Goal: Find specific page/section: Find specific page/section

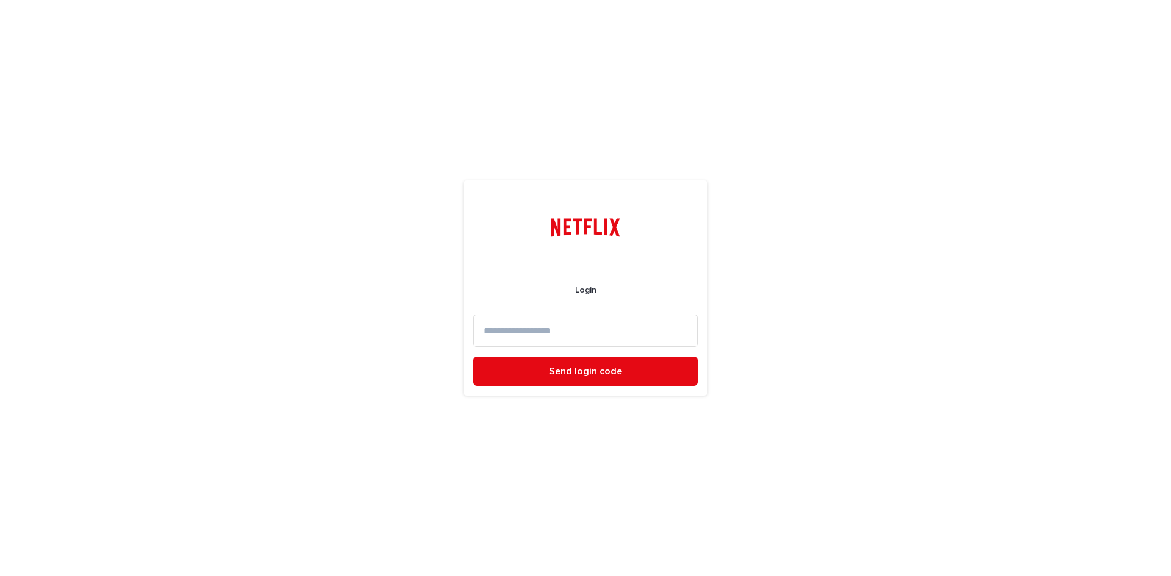
click at [540, 326] on input at bounding box center [585, 331] width 224 height 32
paste input "**********"
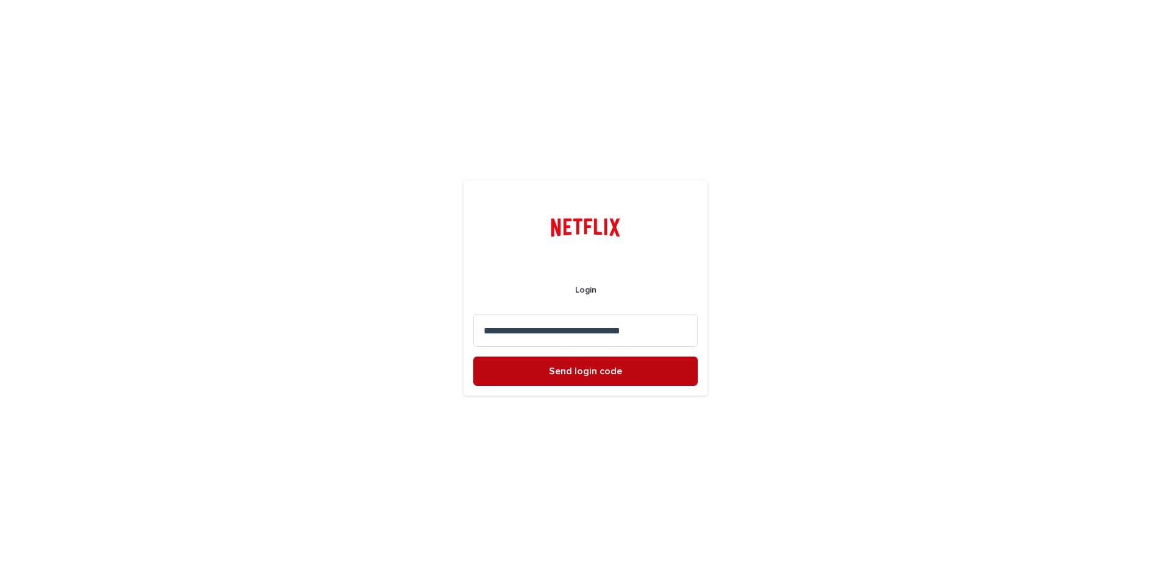
type input "**********"
click at [583, 368] on span "Send login code" at bounding box center [585, 371] width 73 height 10
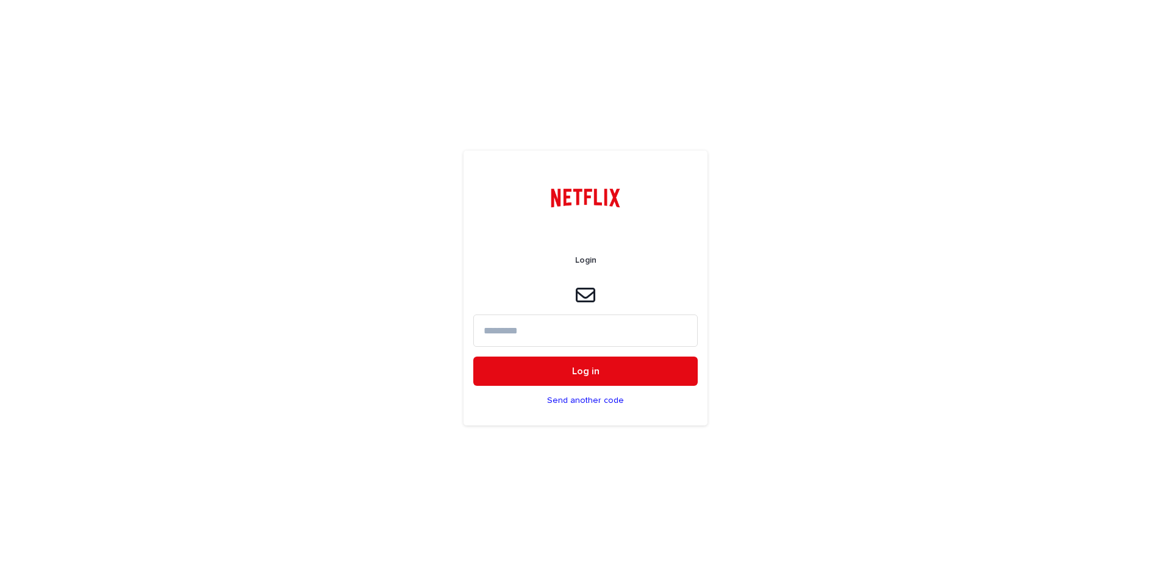
click at [539, 336] on input at bounding box center [585, 331] width 224 height 32
paste input "******"
type input "******"
click at [473, 357] on button "Log in" at bounding box center [585, 371] width 224 height 29
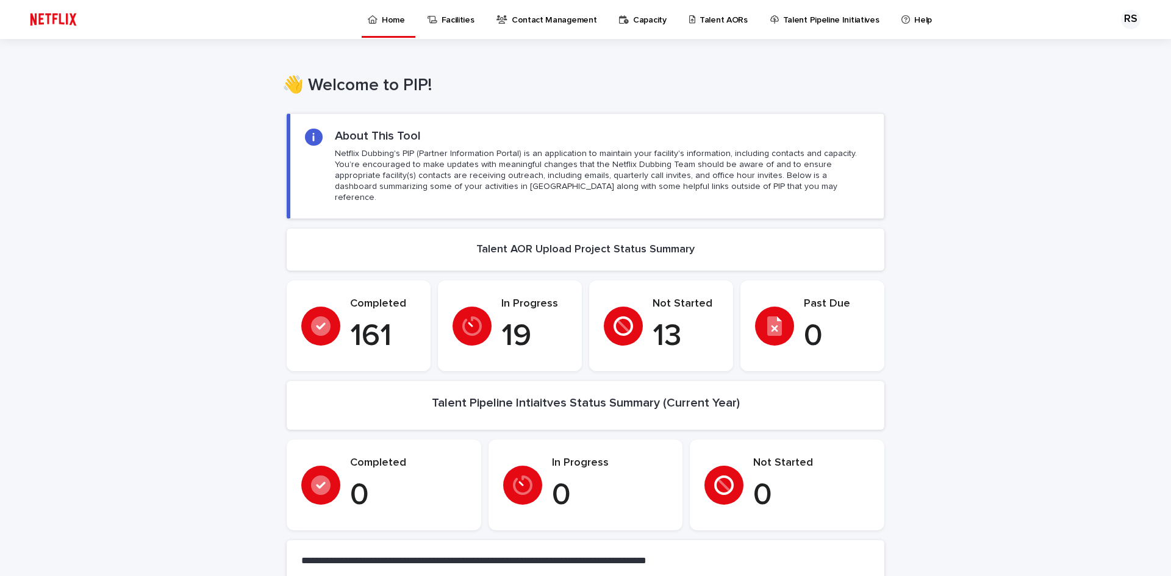
click at [716, 20] on p "Talent AORs" at bounding box center [723, 13] width 48 height 26
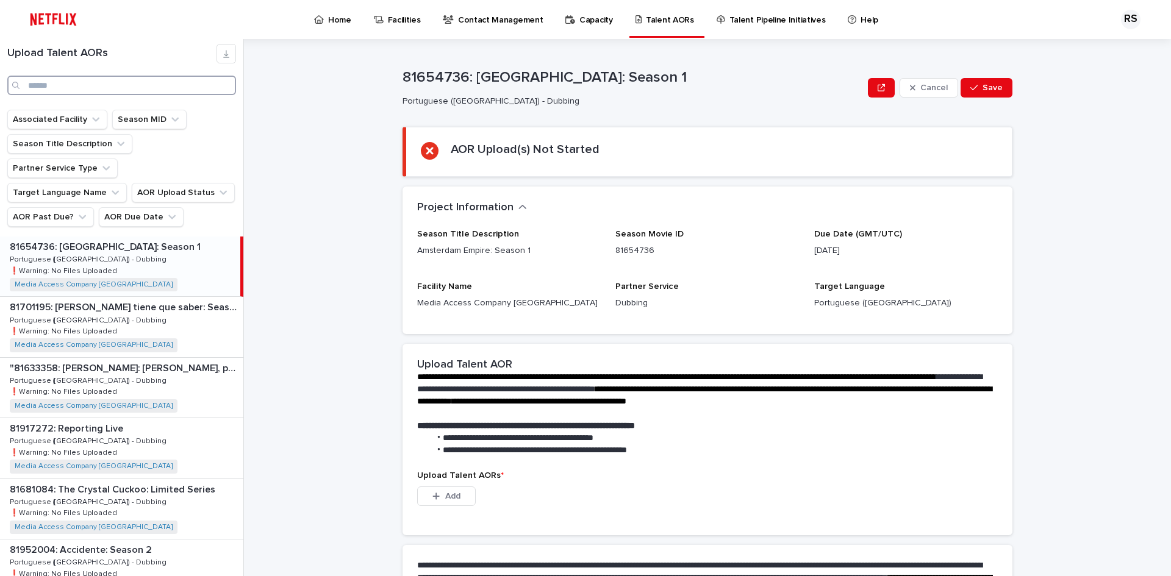
click at [96, 85] on input "Search" at bounding box center [121, 86] width 229 height 20
paste input "**********"
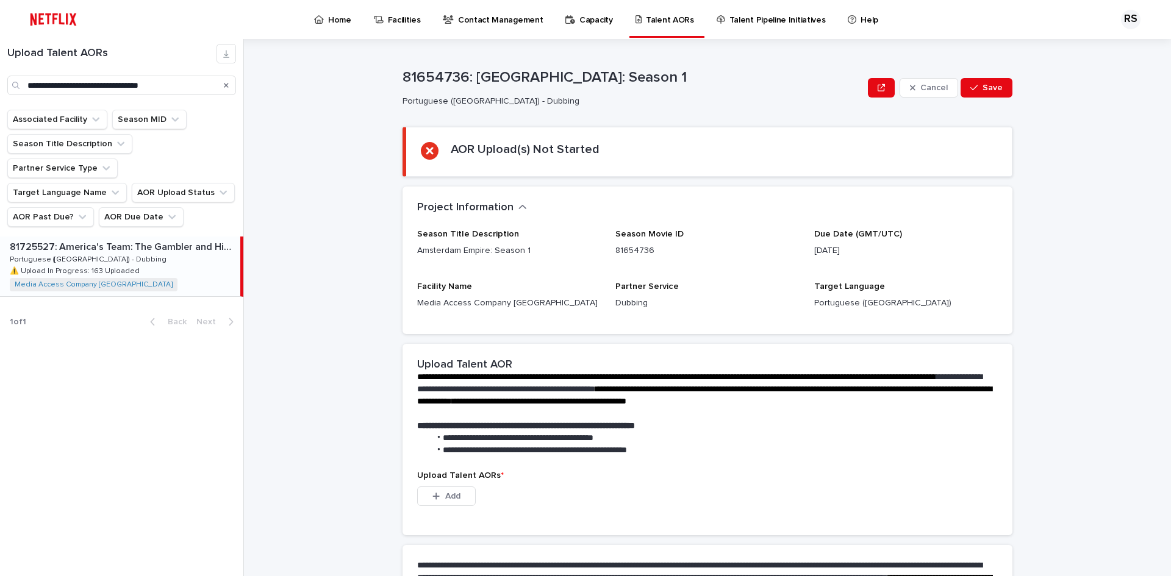
click at [146, 237] on div "81725527: America's Team: The Gambler and His Cowboys: Season 1 81725527: Ameri…" at bounding box center [120, 267] width 240 height 60
type input "**********"
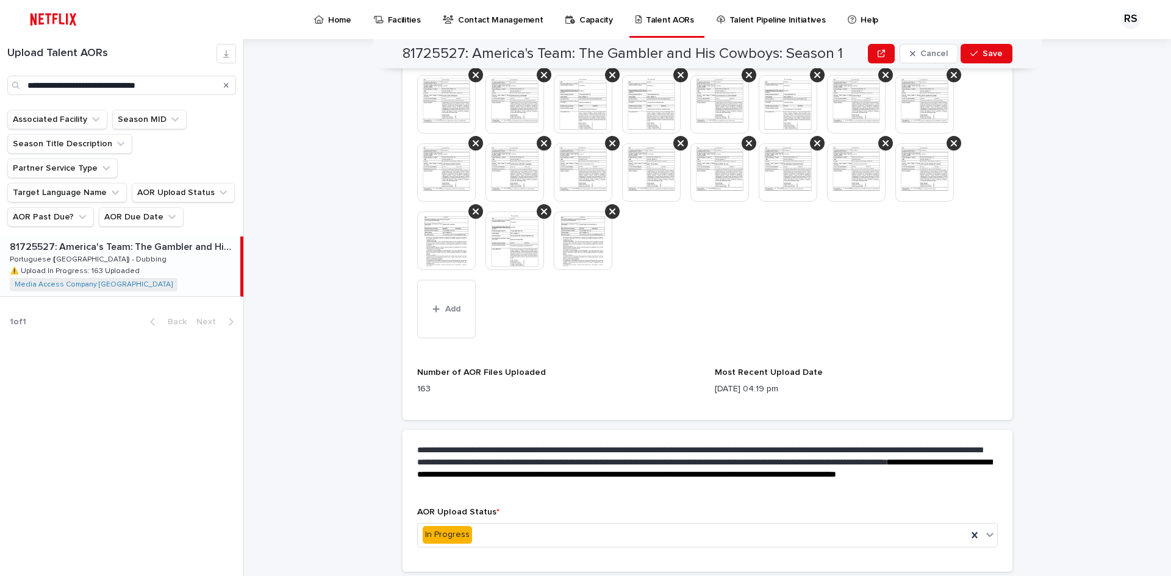
scroll to position [1643, 0]
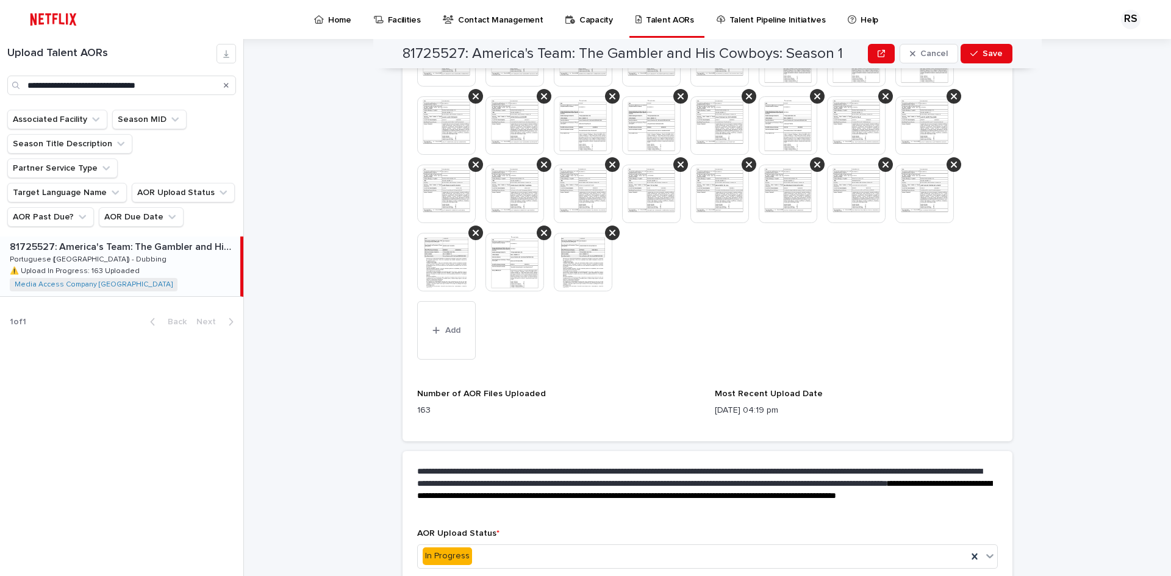
click at [576, 268] on img at bounding box center [583, 262] width 59 height 59
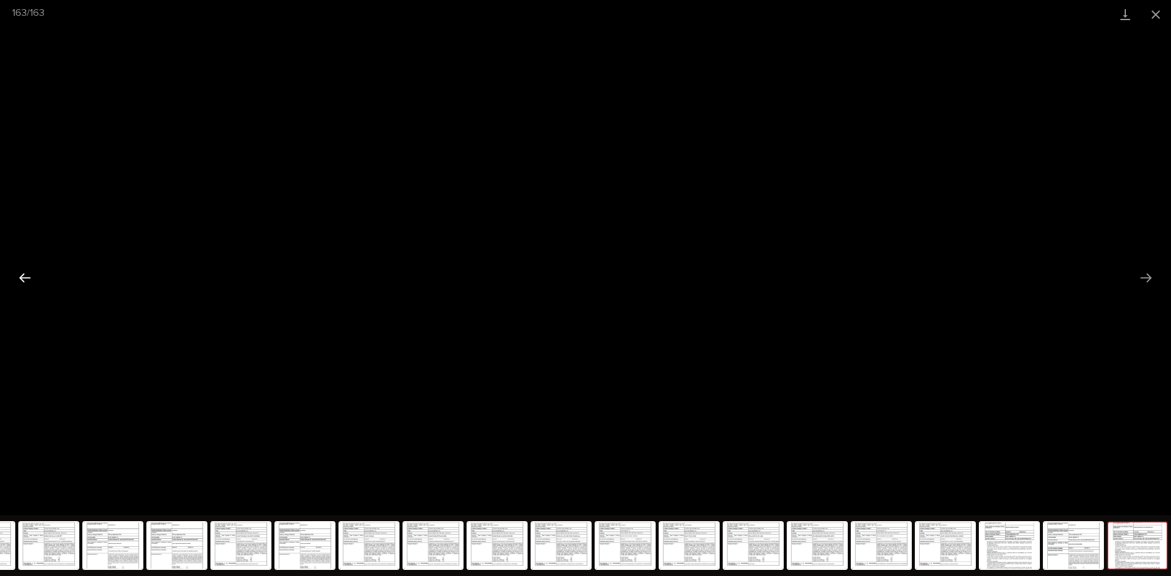
click at [26, 275] on button "Previous slide" at bounding box center [25, 278] width 26 height 24
click at [1158, 10] on button "Close gallery" at bounding box center [1155, 14] width 30 height 29
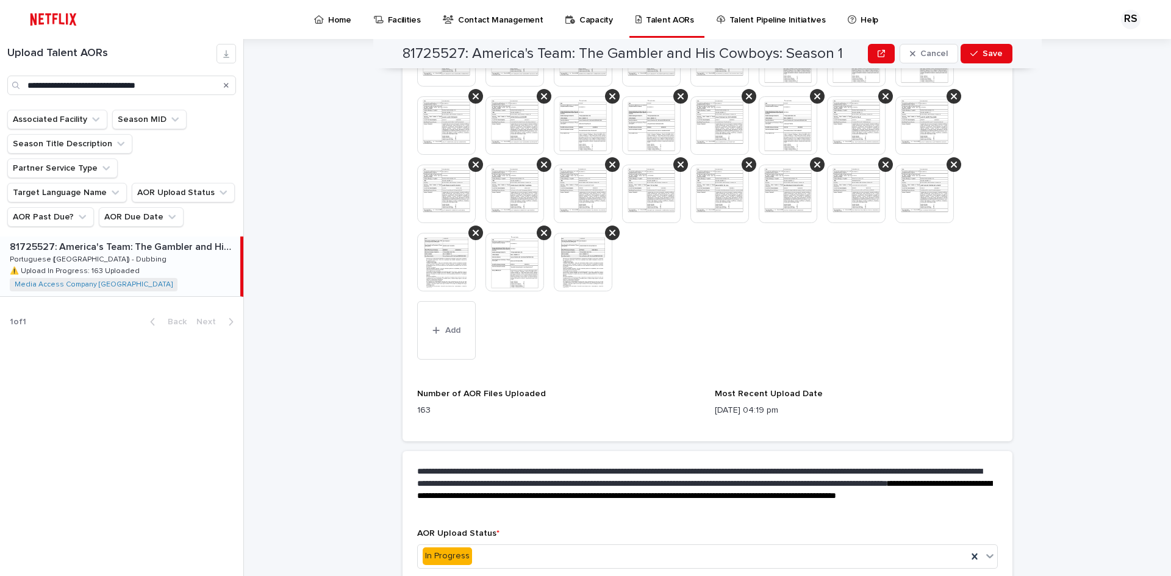
click at [518, 257] on img at bounding box center [514, 262] width 59 height 59
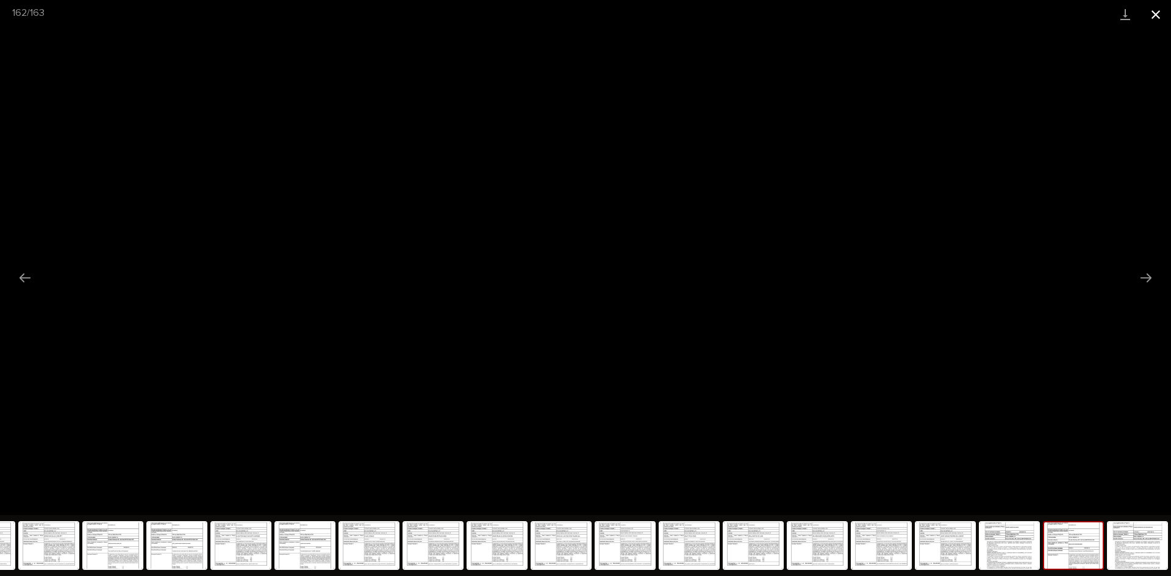
click at [1150, 16] on button "Close gallery" at bounding box center [1155, 14] width 30 height 29
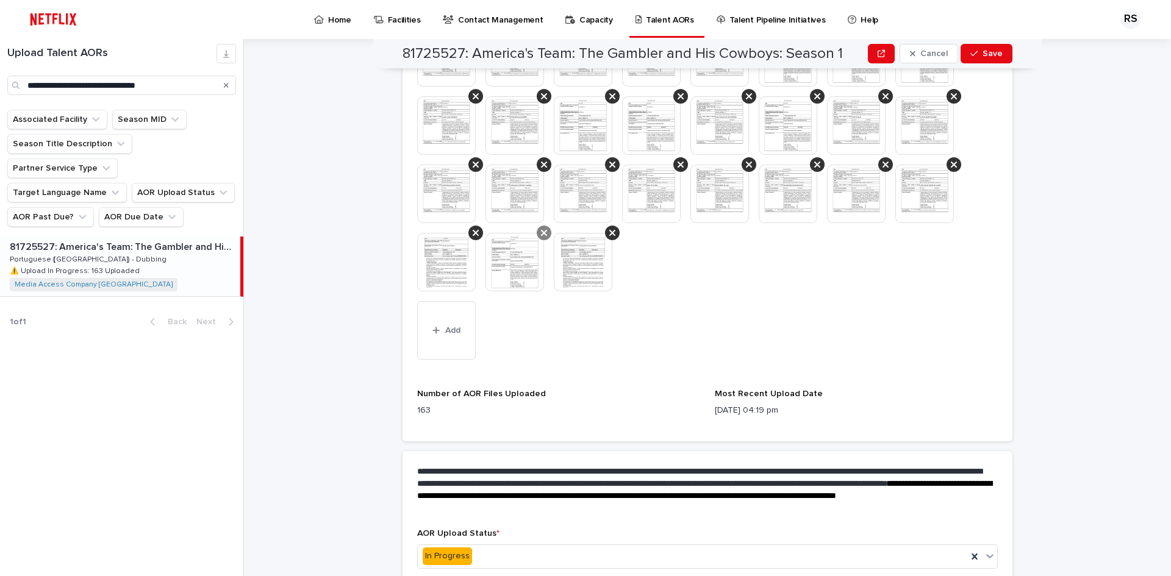
click at [541, 233] on icon at bounding box center [544, 233] width 6 height 10
click at [983, 52] on span "Save" at bounding box center [992, 53] width 20 height 9
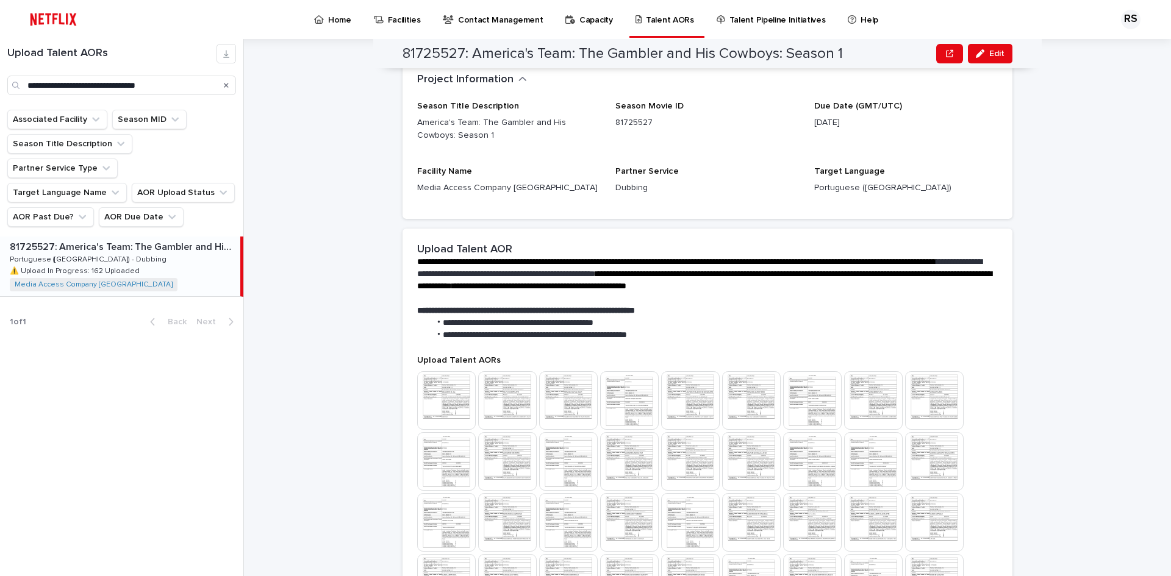
scroll to position [0, 0]
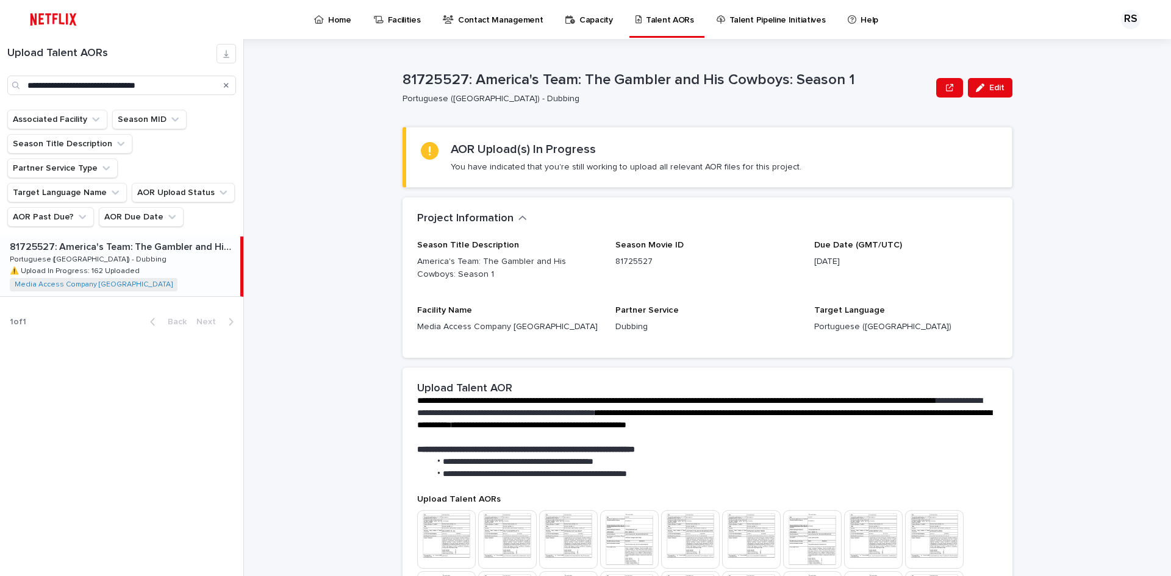
click at [515, 326] on p "Media Access Company [GEOGRAPHIC_DATA]" at bounding box center [509, 327] width 184 height 13
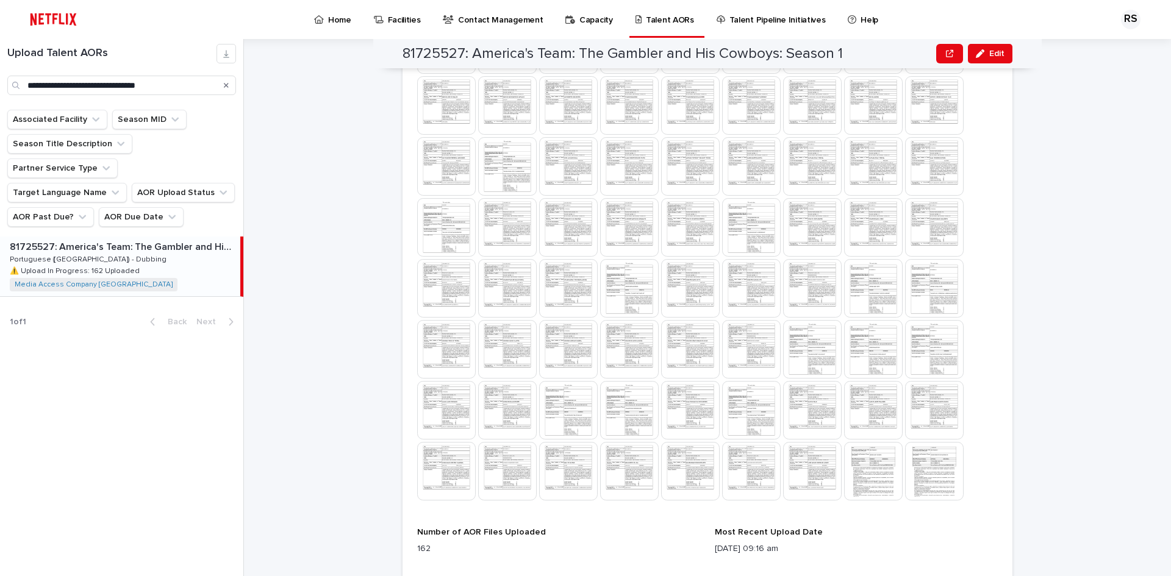
scroll to position [1297, 0]
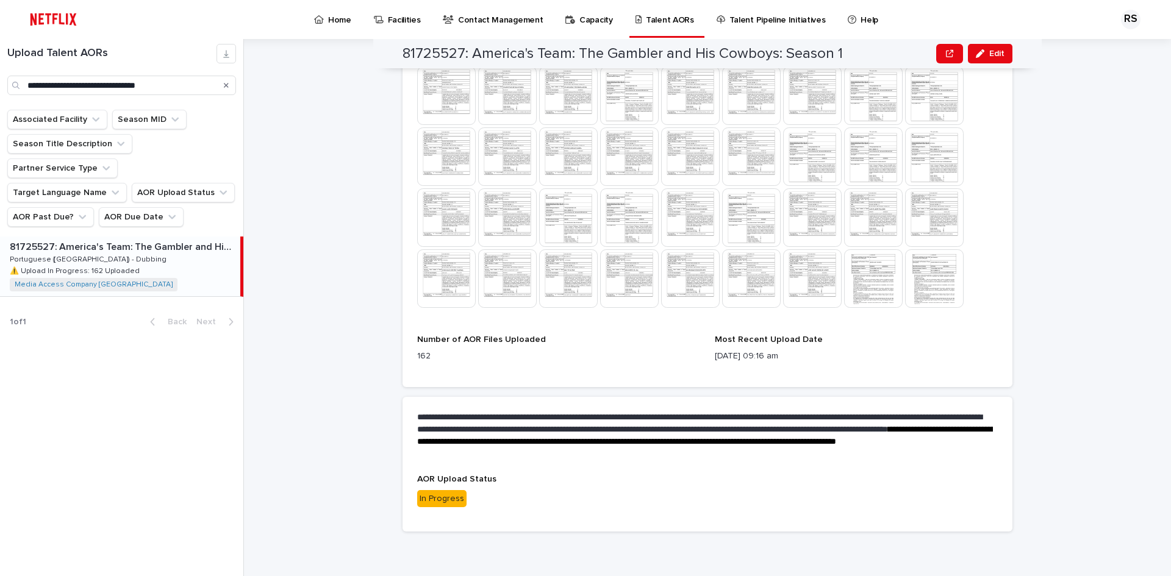
click at [867, 272] on img at bounding box center [873, 278] width 59 height 59
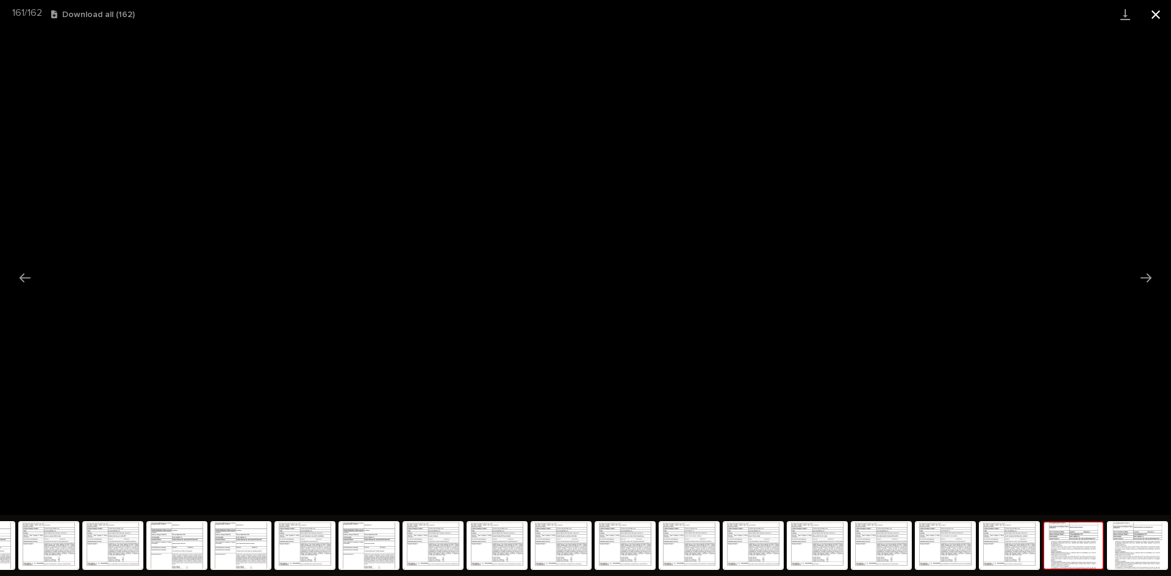
click at [1158, 14] on button "Close gallery" at bounding box center [1155, 14] width 30 height 29
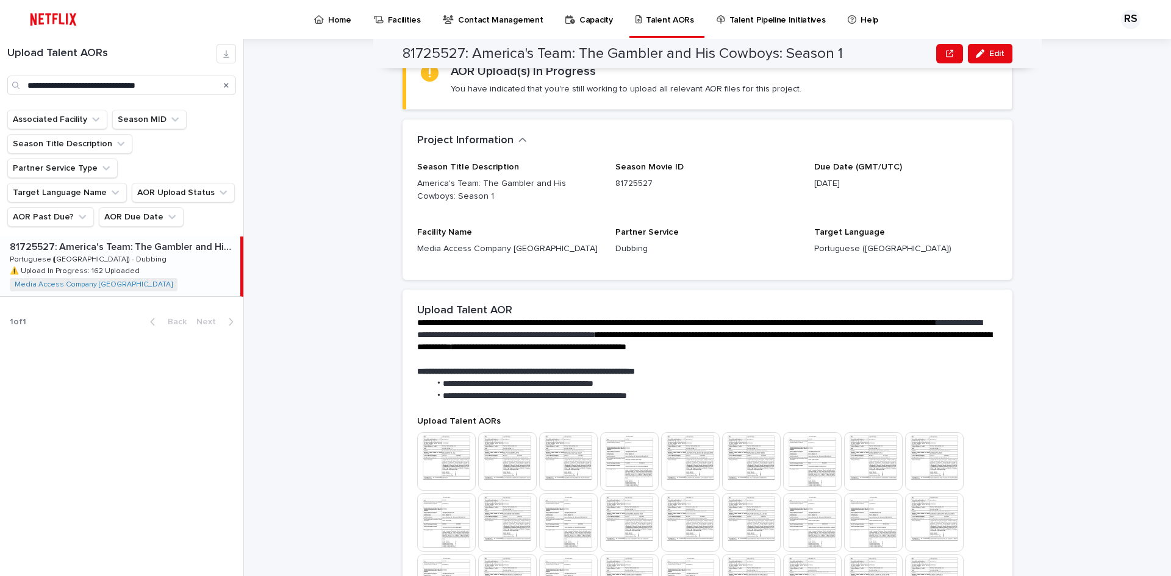
scroll to position [0, 0]
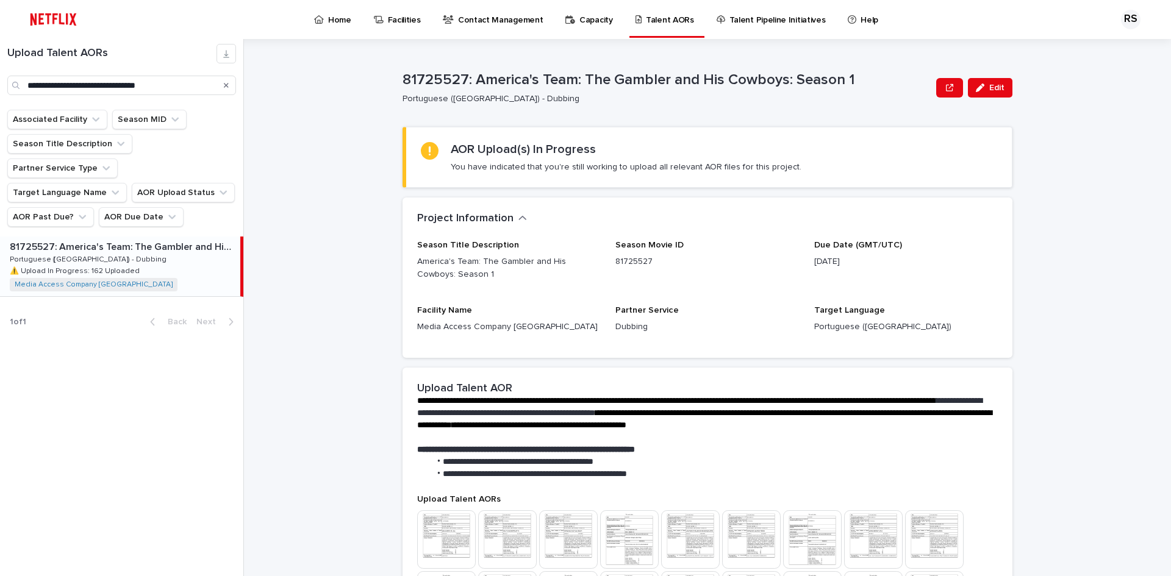
click at [935, 297] on div "Season Title Description America's Team: The Gambler and His Cowboys: Season 1 …" at bounding box center [707, 291] width 580 height 103
click at [355, 293] on div "81725527: America's Team: The Gambler and His Cowboys: Season 1 Edit 81725527: …" at bounding box center [715, 307] width 912 height 537
click at [588, 230] on div "Project Information •••" at bounding box center [707, 219] width 610 height 43
click at [509, 217] on button "Project Information" at bounding box center [472, 218] width 110 height 13
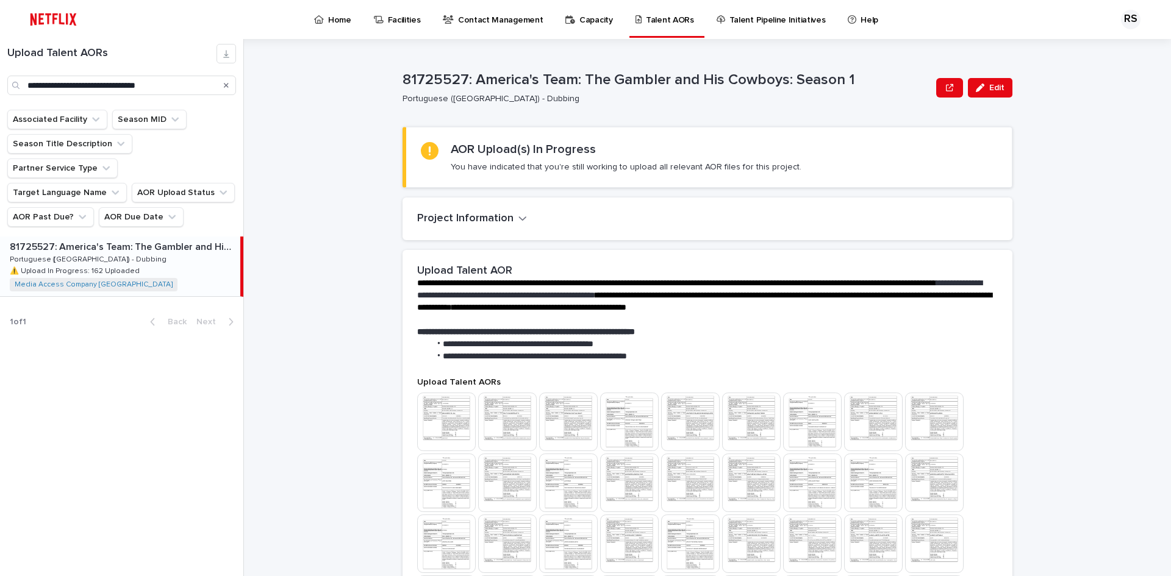
click at [518, 216] on icon "button" at bounding box center [522, 218] width 9 height 11
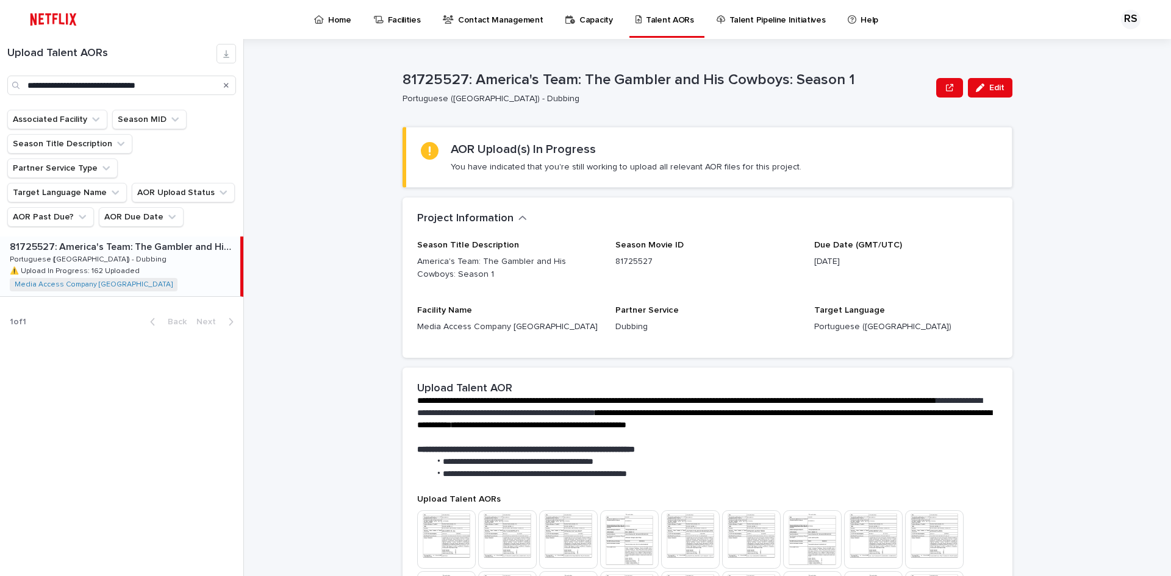
click at [522, 276] on p "America's Team: The Gambler and His Cowboys: Season 1" at bounding box center [509, 268] width 184 height 26
click at [669, 277] on div "Season Movie ID 81725527" at bounding box center [707, 259] width 184 height 38
